Goal: Go to known website: Go to known website

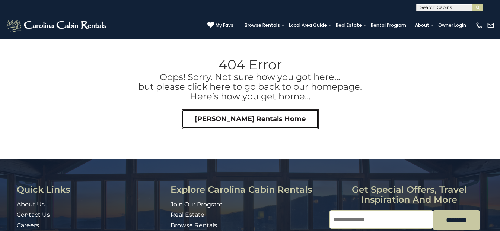
click at [234, 115] on link "Carolina Cabin Rentals Home" at bounding box center [250, 119] width 137 height 20
